Goal: Transaction & Acquisition: Download file/media

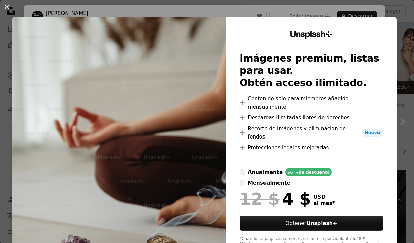
scroll to position [92, 0]
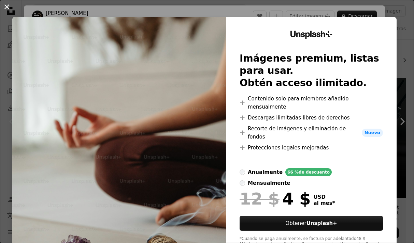
click at [10, 6] on button "An X shape" at bounding box center [7, 7] width 8 height 8
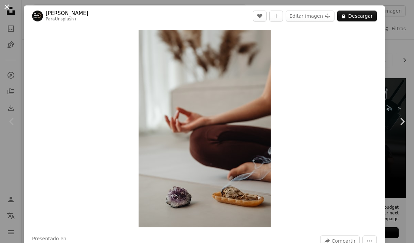
click at [5, 4] on button "An X shape" at bounding box center [7, 7] width 8 height 8
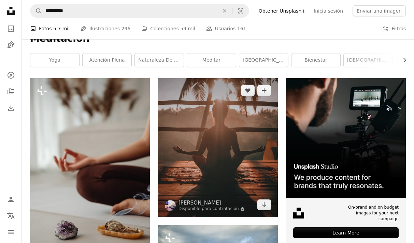
click at [191, 131] on img at bounding box center [218, 147] width 120 height 139
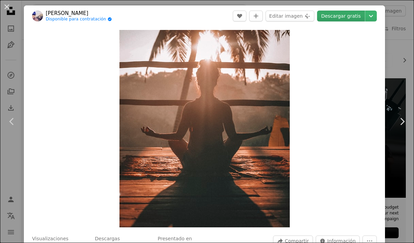
click at [348, 16] on link "Descargar gratis" at bounding box center [341, 16] width 48 height 11
